Goal: Find specific page/section: Find specific page/section

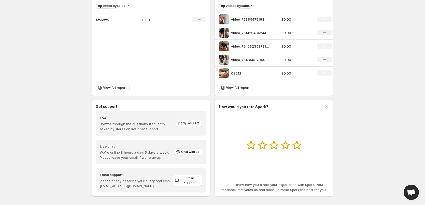
scroll to position [185, 0]
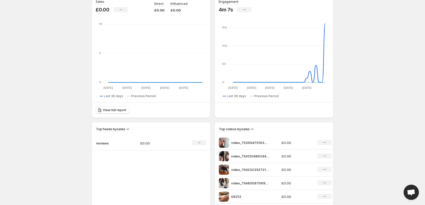
scroll to position [153, 0]
